Goal: Information Seeking & Learning: Learn about a topic

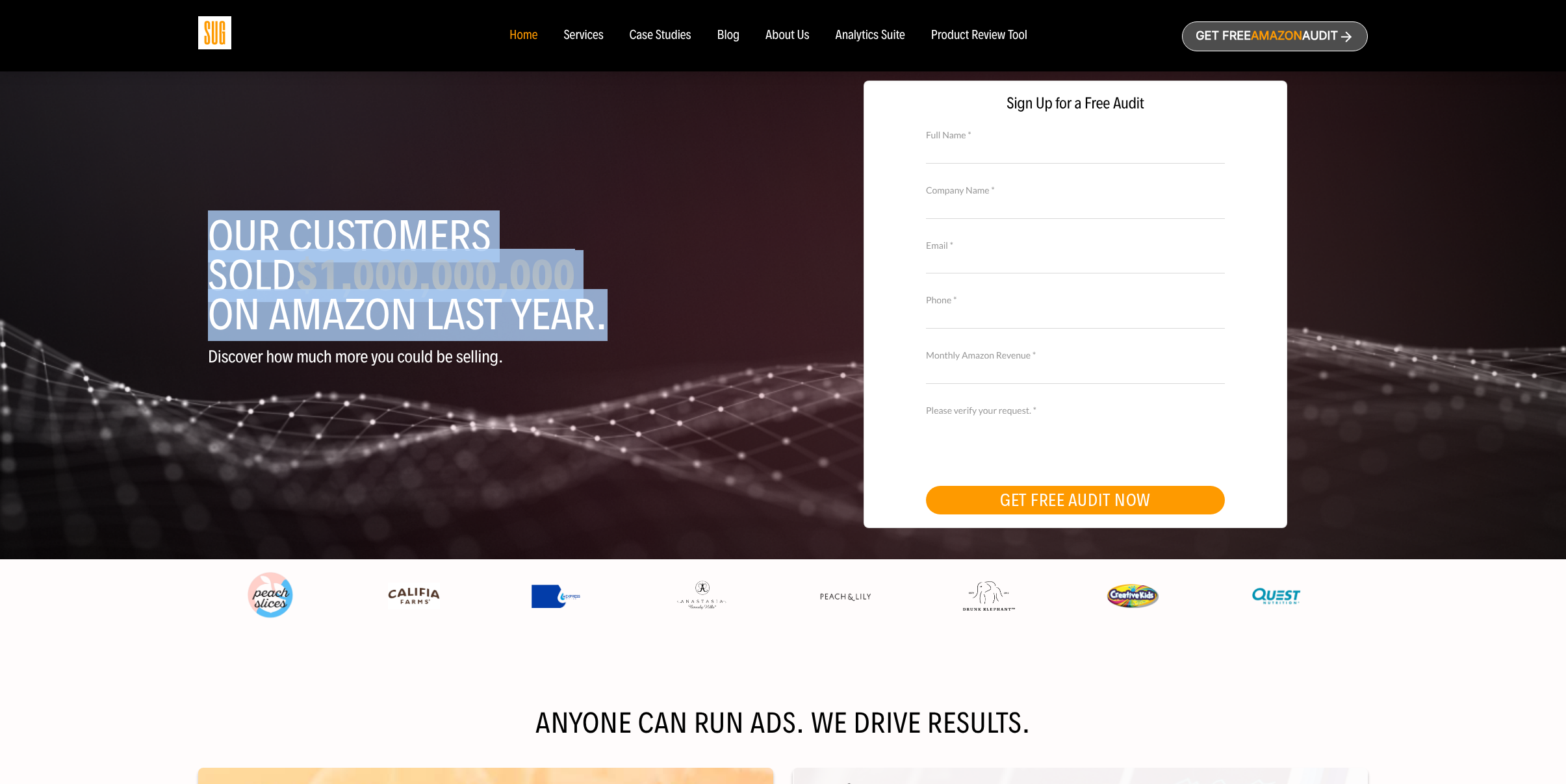
drag, startPoint x: 452, startPoint y: 301, endPoint x: 193, endPoint y: 230, distance: 268.6
click at [192, 232] on div "Our customers sold $1,000,000,000 on Amazon last year. Discover how much more y…" at bounding box center [783, 280] width 1566 height 559
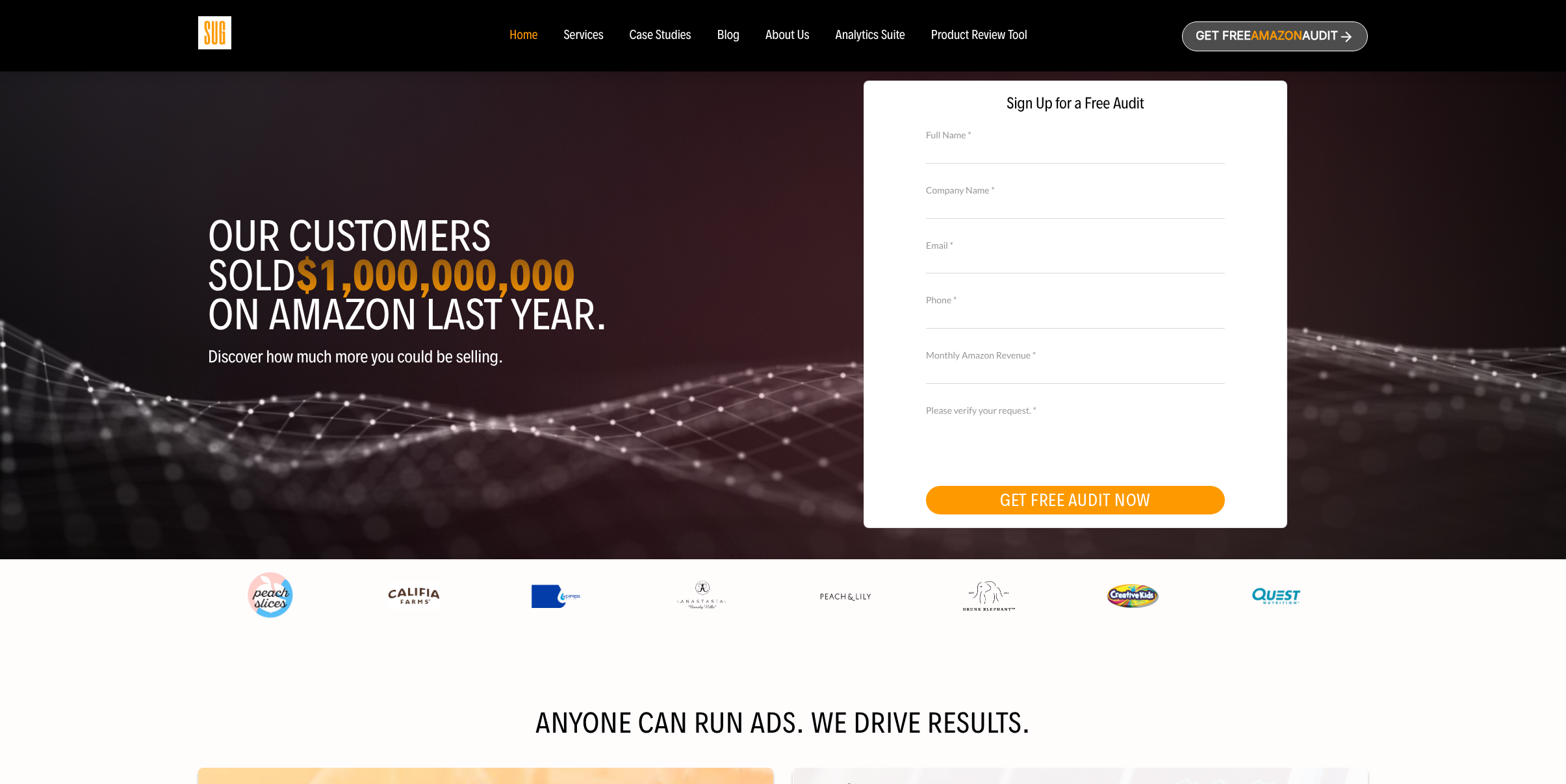
click at [193, 230] on div "Our customers sold $1,000,000,000 on Amazon last year. Discover how much more y…" at bounding box center [783, 280] width 1566 height 559
drag, startPoint x: 362, startPoint y: 257, endPoint x: 661, endPoint y: 306, distance: 303.0
click at [661, 306] on div "Our customers sold $1,000,000,000 on Amazon last year. Discover how much more y…" at bounding box center [490, 312] width 585 height 315
click at [661, 306] on h1 "Our customers sold $1,000,000,000 on Amazon last year." at bounding box center [491, 275] width 565 height 117
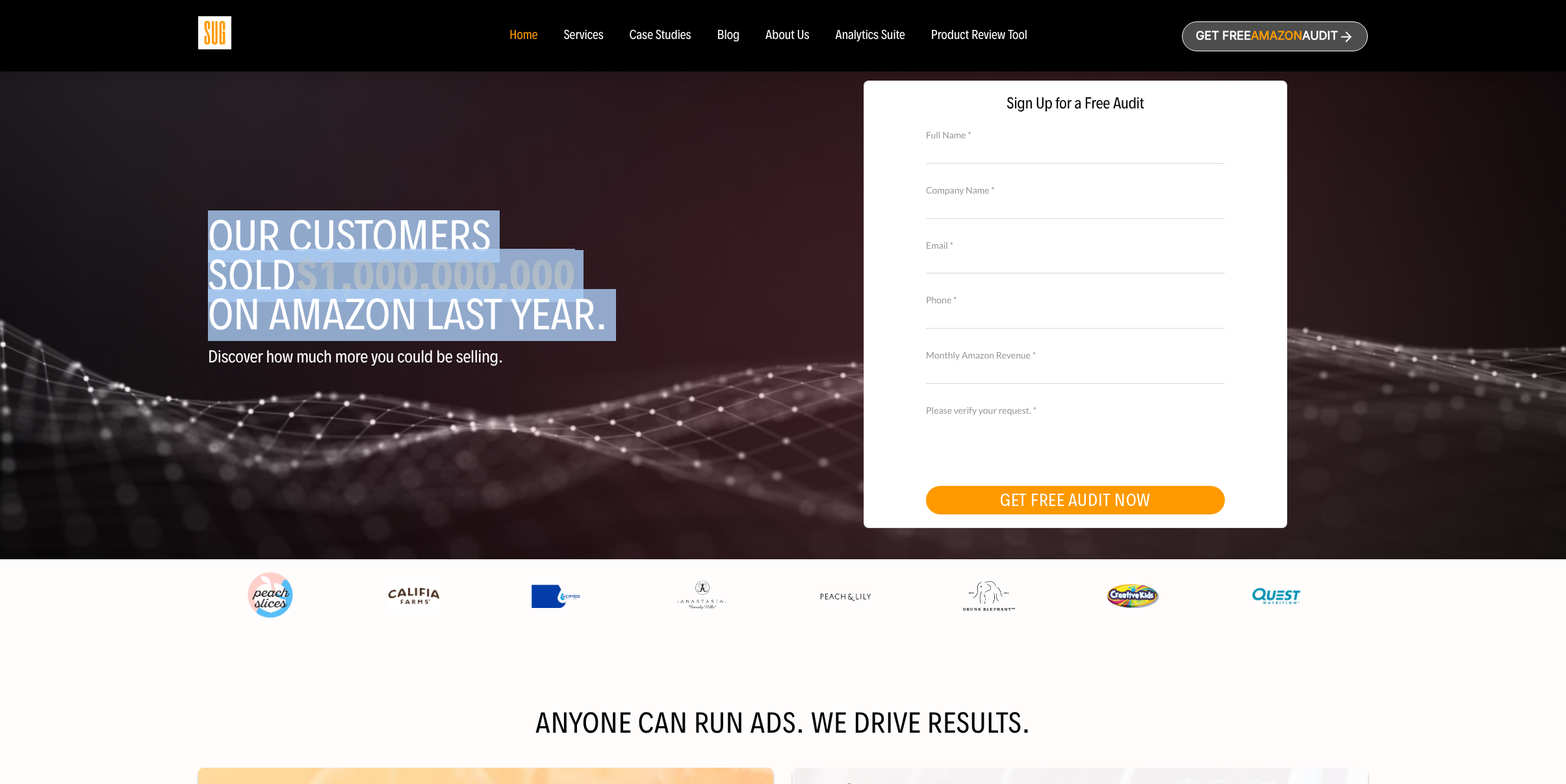
drag, startPoint x: 661, startPoint y: 306, endPoint x: 149, endPoint y: 249, distance: 515.2
click at [149, 249] on div "Our customers sold $1,000,000,000 on Amazon last year. Discover how much more y…" at bounding box center [783, 280] width 1566 height 559
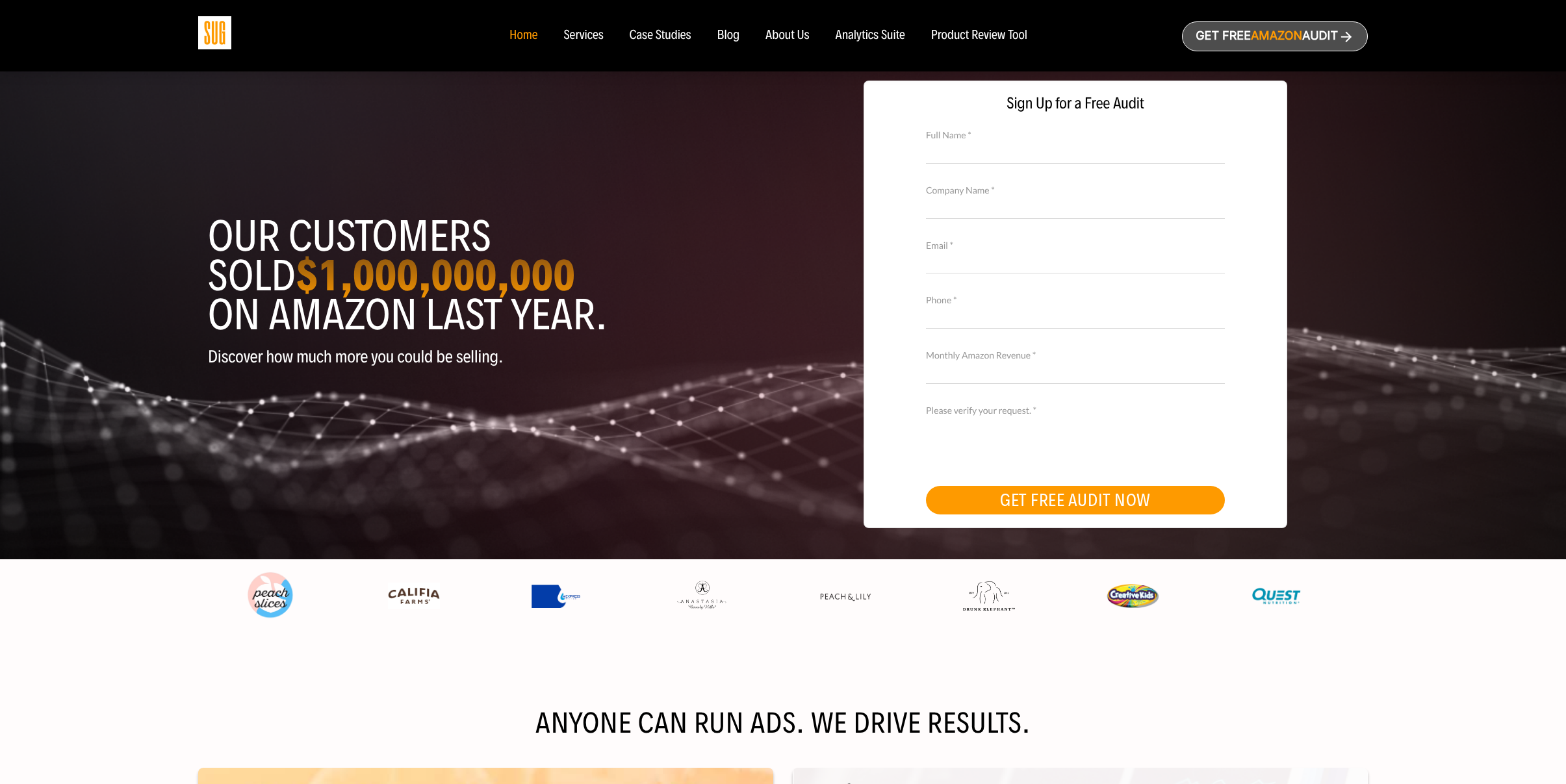
click at [149, 249] on div "Our customers sold $1,000,000,000 on Amazon last year. Discover how much more y…" at bounding box center [783, 280] width 1566 height 559
click at [574, 22] on nav "Home Services Case Studies Blog About Us" at bounding box center [783, 36] width 573 height 72
click at [607, 44] on nav "Home Services Case Studies Blog About Us" at bounding box center [783, 36] width 573 height 72
click at [675, 39] on div "Case Studies" at bounding box center [660, 36] width 62 height 14
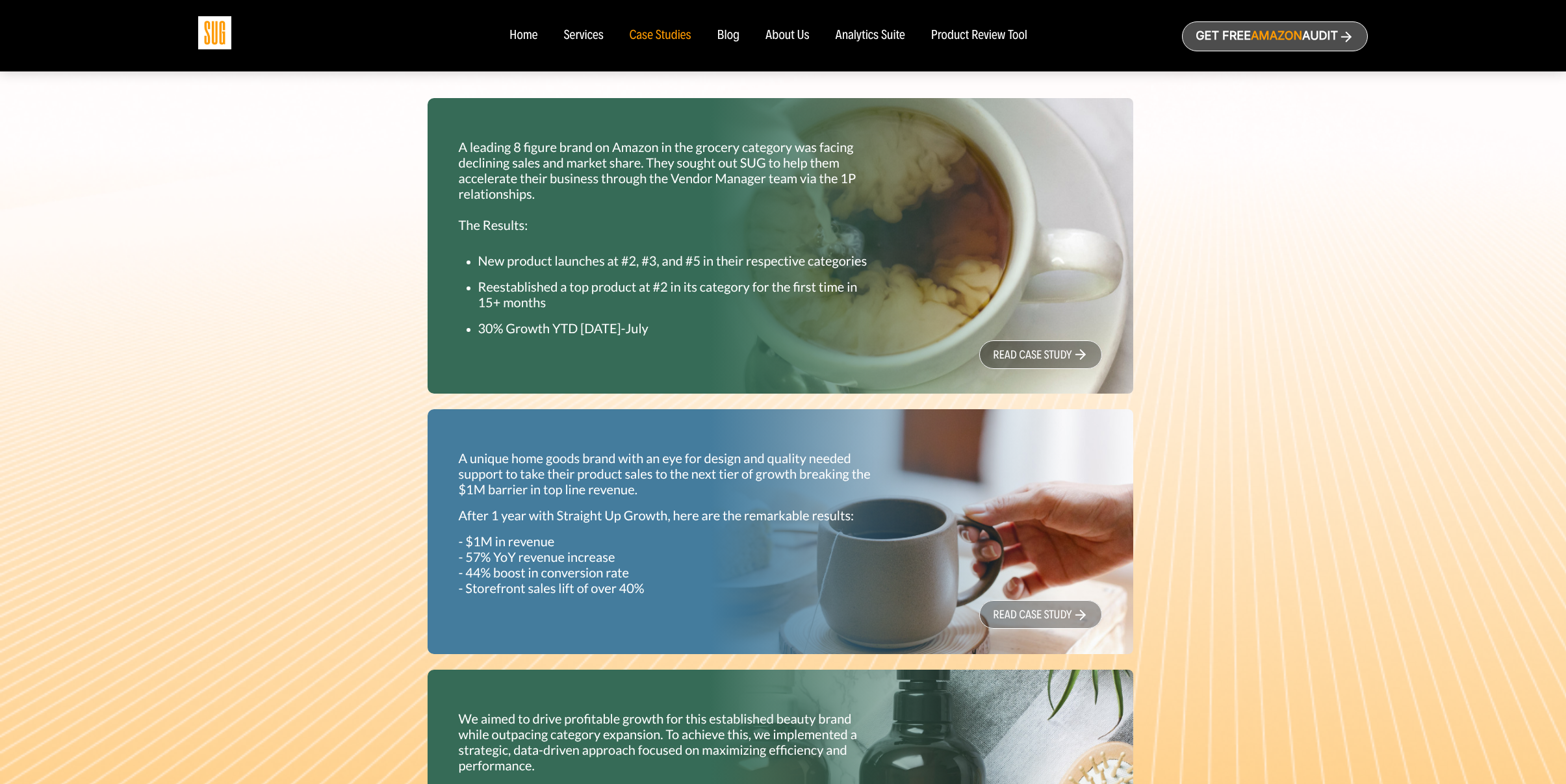
scroll to position [612, 0]
